Goal: Task Accomplishment & Management: Use online tool/utility

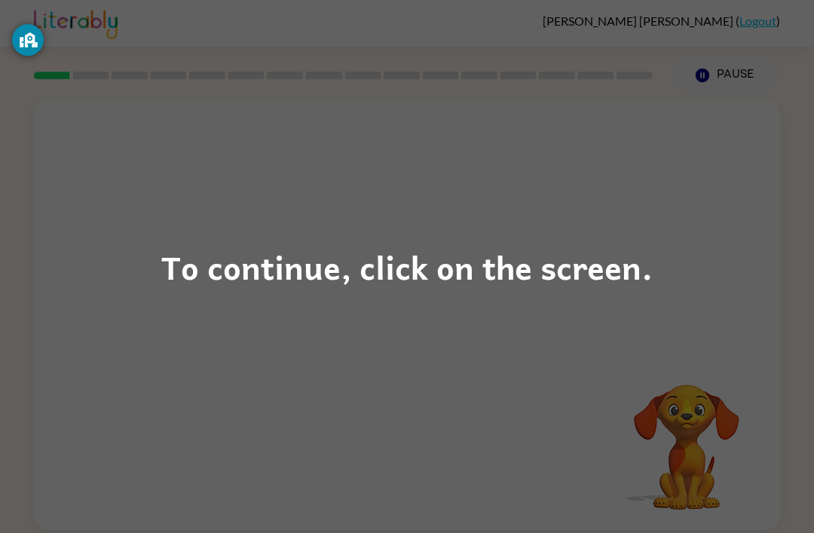
click at [413, 293] on div "To continue, click on the screen." at bounding box center [407, 266] width 814 height 533
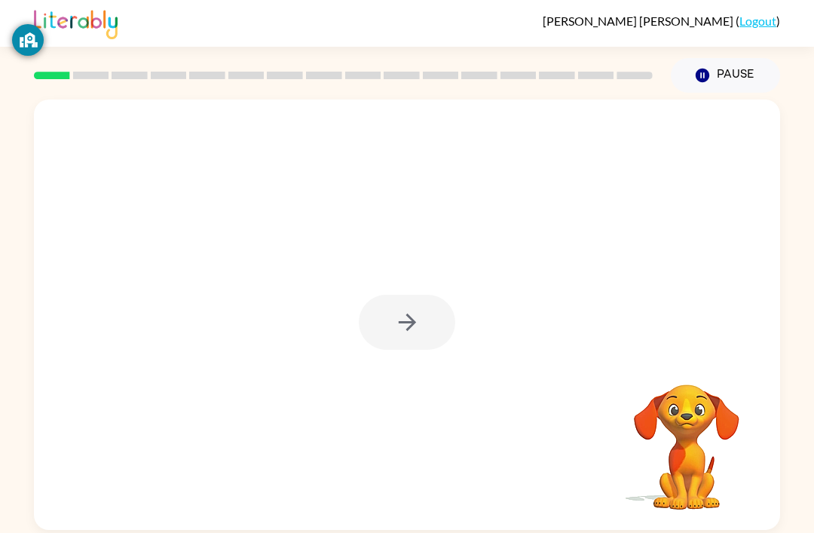
click at [419, 315] on div at bounding box center [407, 322] width 97 height 55
click at [401, 328] on div at bounding box center [407, 322] width 97 height 55
click at [411, 323] on div at bounding box center [407, 322] width 97 height 55
click at [384, 307] on div at bounding box center [407, 322] width 97 height 55
click at [423, 315] on div at bounding box center [407, 322] width 97 height 55
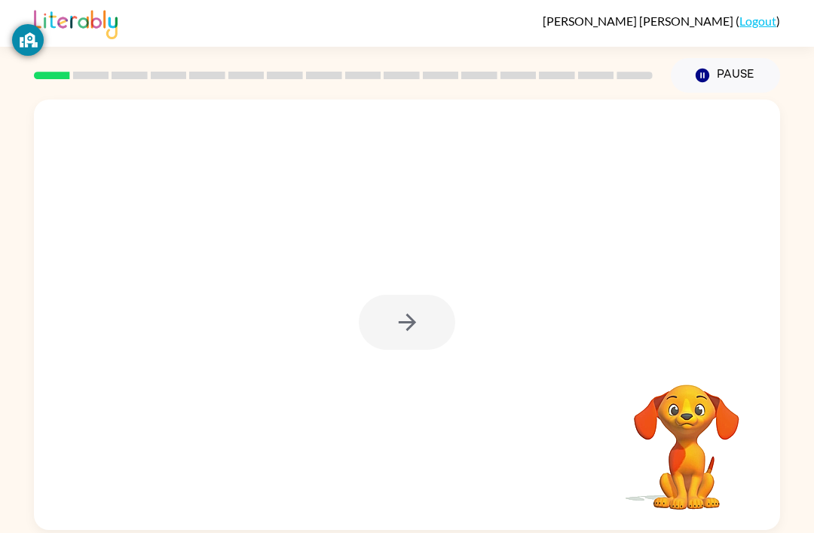
click at [419, 322] on div at bounding box center [407, 322] width 97 height 55
click at [412, 320] on icon "button" at bounding box center [406, 322] width 17 height 17
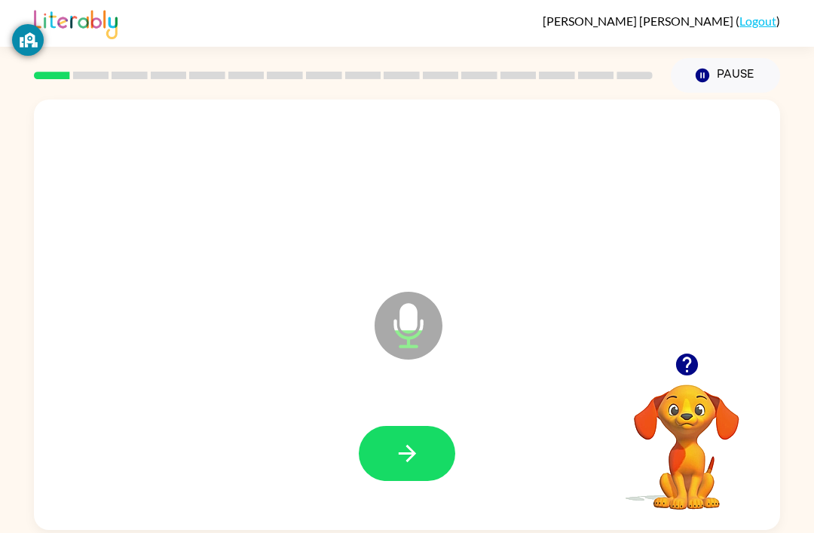
scroll to position [5, 0]
click at [424, 455] on button "button" at bounding box center [407, 453] width 97 height 55
click at [405, 451] on icon "button" at bounding box center [406, 453] width 17 height 17
click at [419, 458] on icon "button" at bounding box center [407, 453] width 26 height 26
click at [416, 453] on icon "button" at bounding box center [407, 453] width 26 height 26
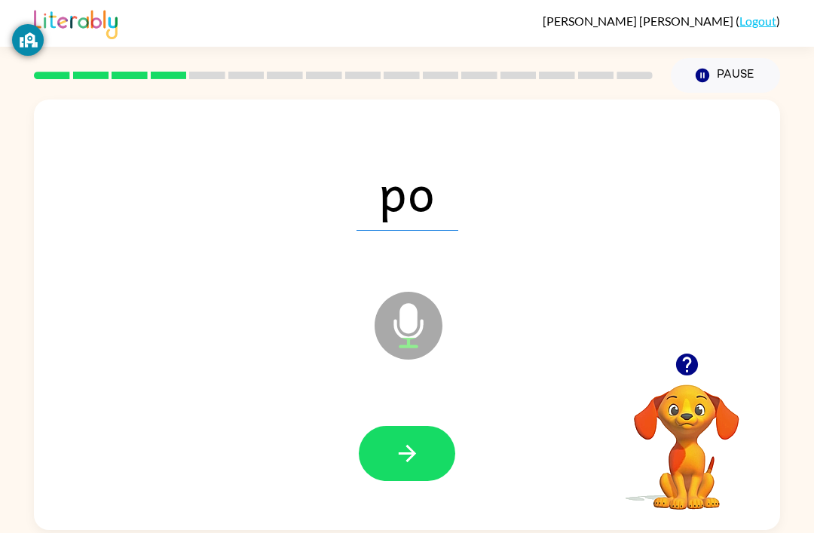
click at [411, 455] on icon "button" at bounding box center [406, 453] width 17 height 17
click at [395, 477] on button "button" at bounding box center [407, 453] width 97 height 55
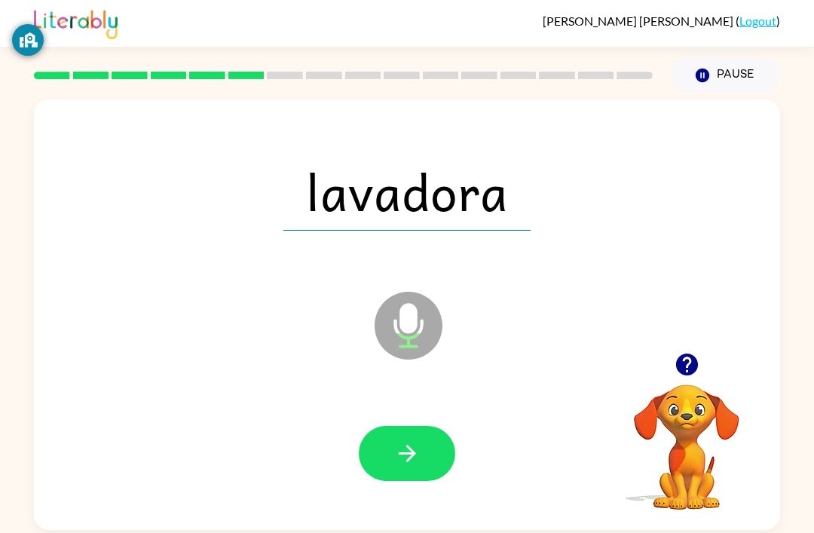
click at [412, 468] on button "button" at bounding box center [407, 453] width 97 height 55
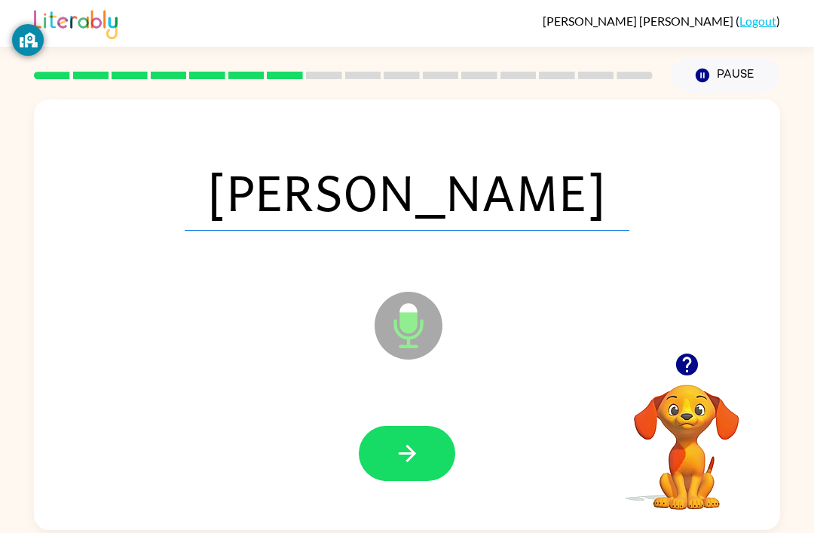
click at [416, 455] on icon "button" at bounding box center [407, 453] width 26 height 26
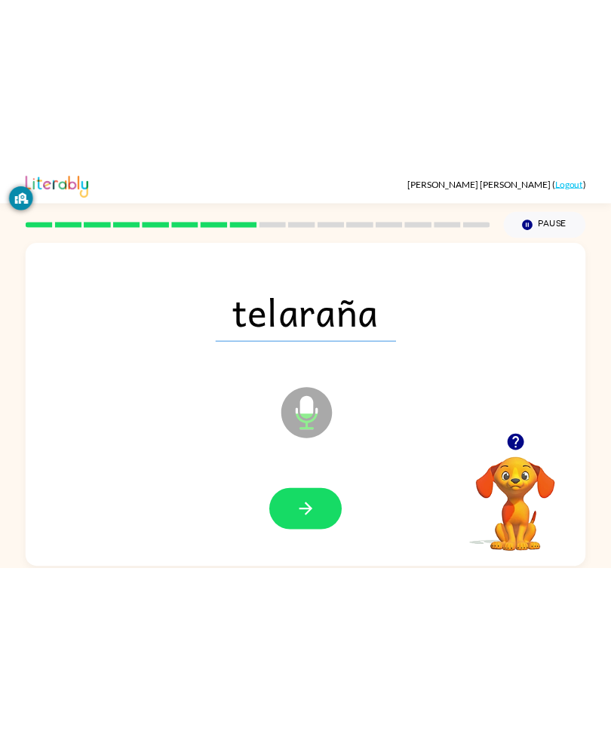
scroll to position [0, 0]
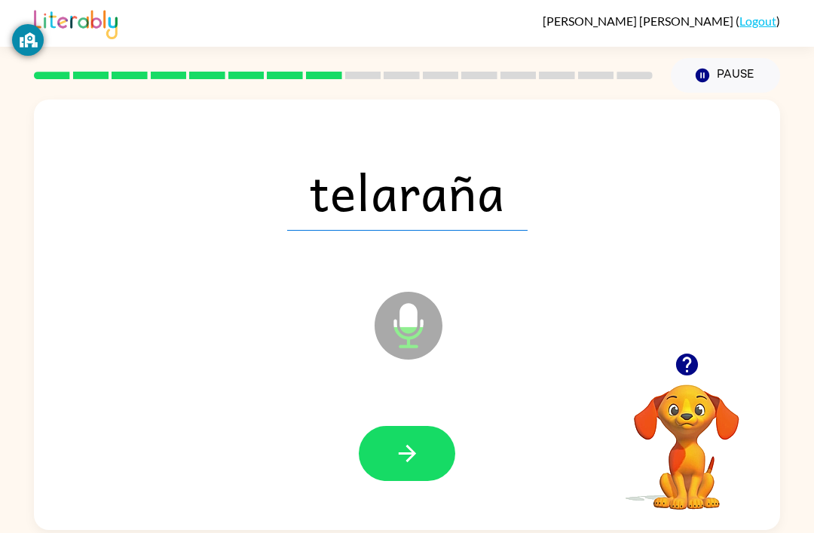
click at [355, 442] on div at bounding box center [407, 454] width 716 height 124
click at [380, 453] on button "button" at bounding box center [407, 453] width 97 height 55
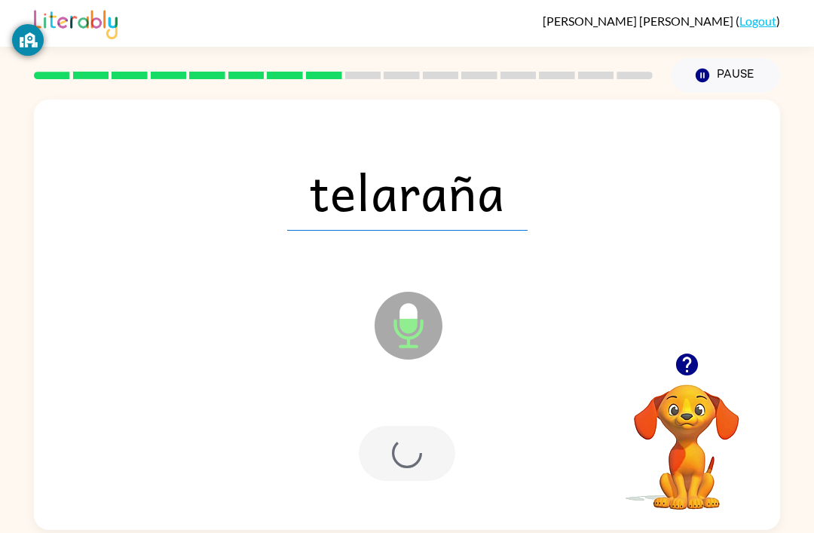
click at [379, 452] on div at bounding box center [407, 453] width 97 height 55
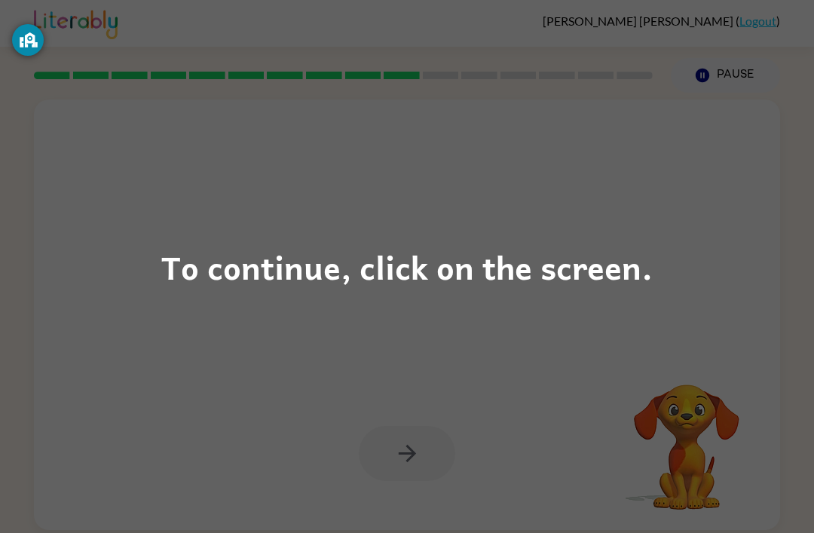
click at [279, 317] on div "To continue, click on the screen." at bounding box center [407, 266] width 814 height 533
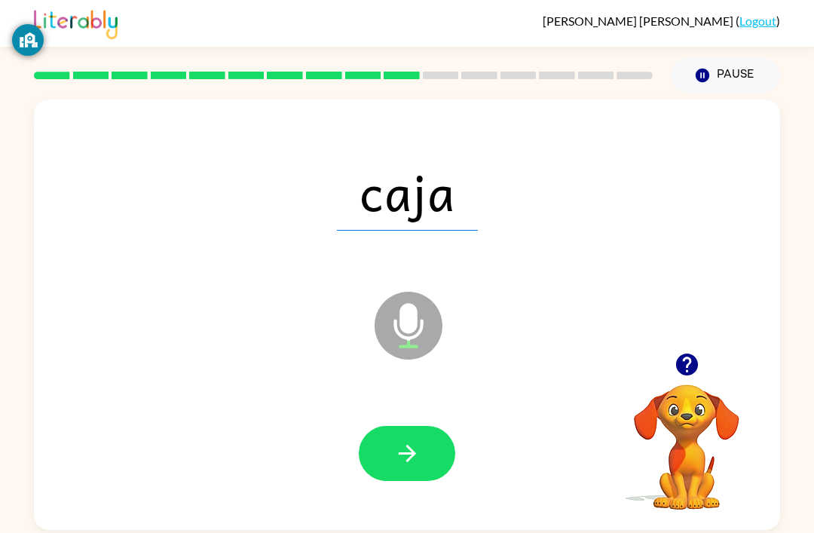
click at [424, 448] on button "button" at bounding box center [407, 453] width 97 height 55
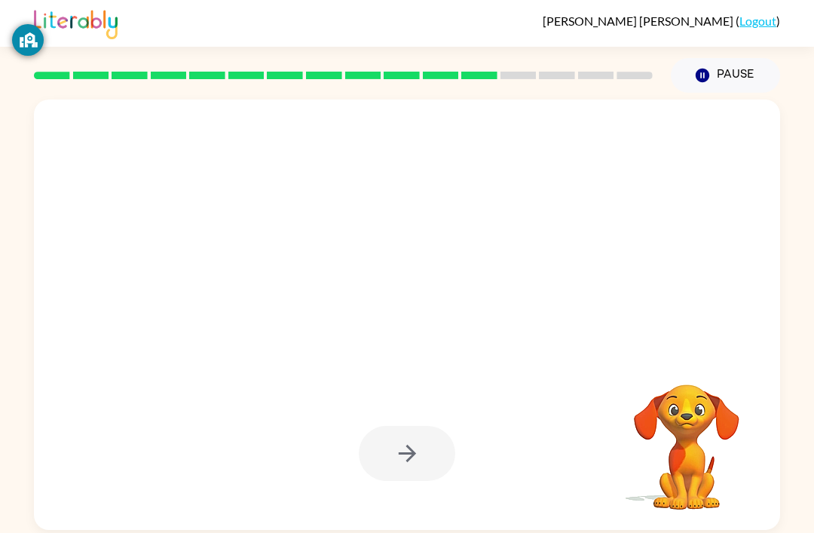
click at [415, 494] on div at bounding box center [407, 454] width 716 height 124
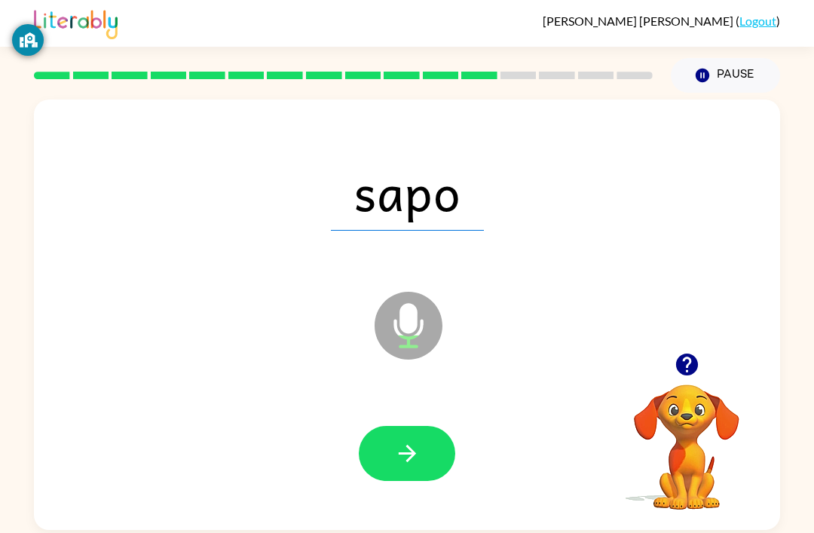
click at [422, 431] on button "button" at bounding box center [407, 453] width 97 height 55
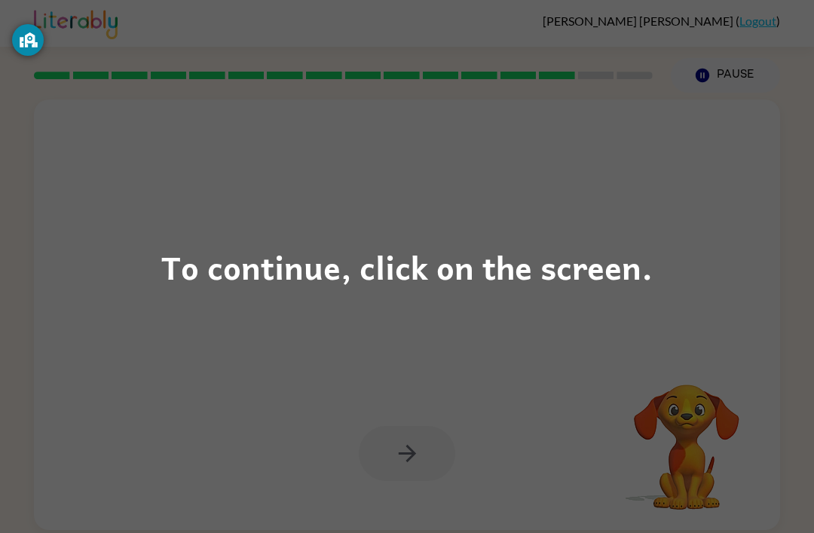
click at [371, 241] on div "To continue, click on the screen." at bounding box center [407, 266] width 492 height 51
click at [328, 247] on div "To continue, click on the screen." at bounding box center [407, 266] width 492 height 51
